Goal: Information Seeking & Learning: Learn about a topic

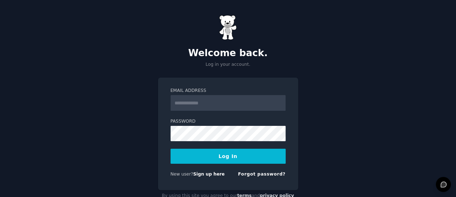
click at [228, 98] on input "Email Address" at bounding box center [228, 103] width 115 height 16
type input "**********"
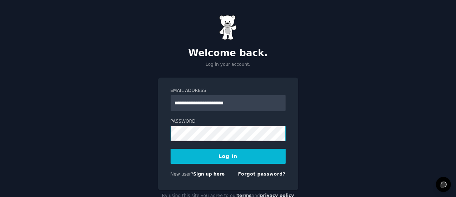
click at [171, 149] on button "Log In" at bounding box center [228, 156] width 115 height 15
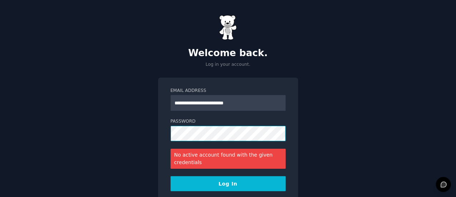
click at [147, 140] on div "**********" at bounding box center [228, 122] width 456 height 244
click at [171, 176] on button "Log In" at bounding box center [228, 183] width 115 height 15
click at [144, 133] on div "**********" at bounding box center [228, 122] width 456 height 244
click at [171, 176] on button "Log In" at bounding box center [228, 183] width 115 height 15
click at [153, 139] on div "**********" at bounding box center [228, 122] width 456 height 244
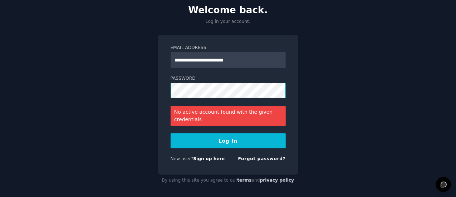
scroll to position [43, 0]
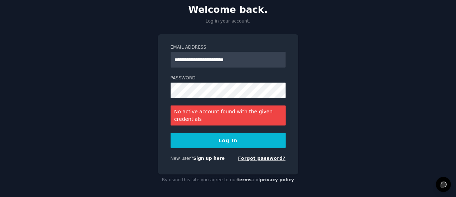
click at [260, 156] on link "Forgot password?" at bounding box center [262, 158] width 48 height 5
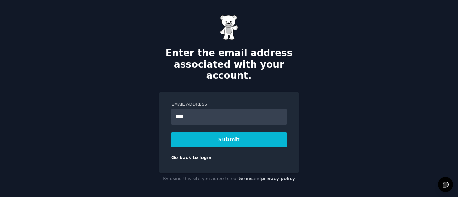
type input "**********"
click at [233, 135] on button "Submit" at bounding box center [228, 139] width 115 height 15
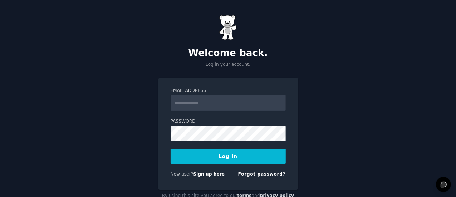
click at [207, 105] on input "Email Address" at bounding box center [228, 103] width 115 height 16
type input "**********"
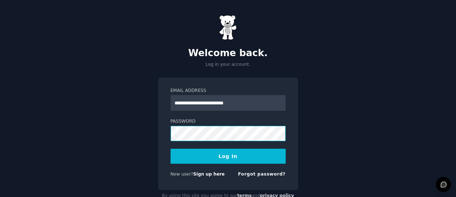
click at [171, 149] on button "Log In" at bounding box center [228, 156] width 115 height 15
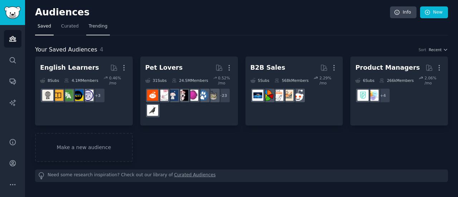
click at [89, 26] on span "Trending" at bounding box center [98, 26] width 19 height 6
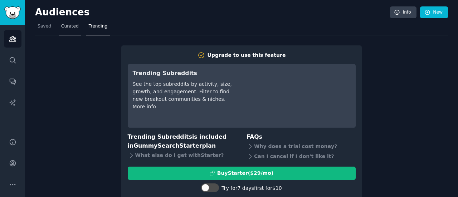
click at [65, 26] on span "Curated" at bounding box center [70, 26] width 18 height 6
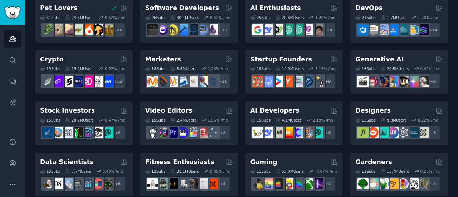
scroll to position [58, 0]
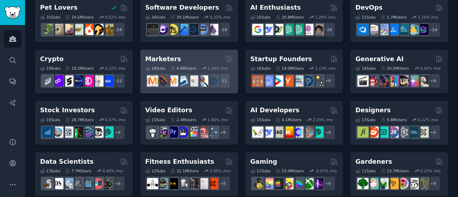
click at [185, 61] on div "Marketers" at bounding box center [189, 59] width 88 height 9
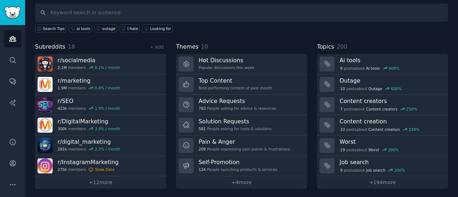
scroll to position [48, 0]
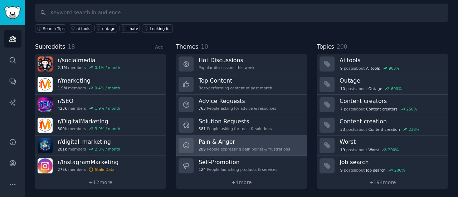
click at [236, 140] on h3 "Pain & Anger" at bounding box center [244, 142] width 92 height 8
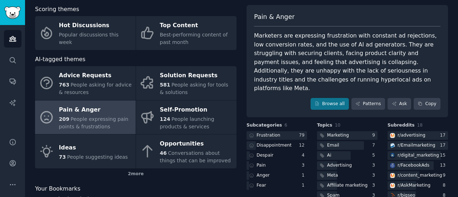
scroll to position [36, 0]
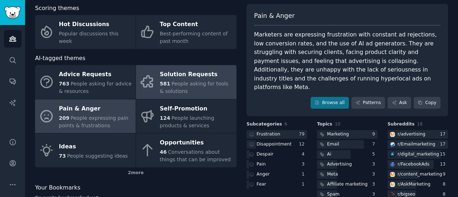
click at [194, 78] on div "Solution Requests" at bounding box center [196, 74] width 73 height 11
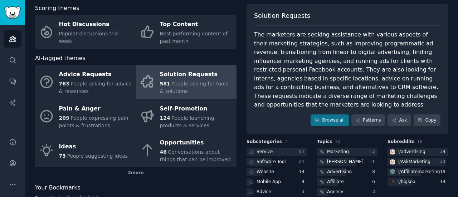
scroll to position [49, 0]
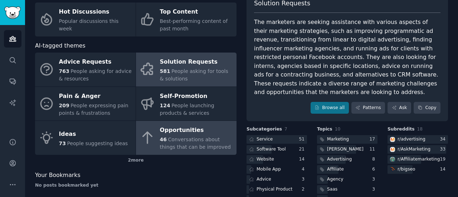
click at [184, 137] on span "Conversations about things that can be improved" at bounding box center [195, 143] width 71 height 13
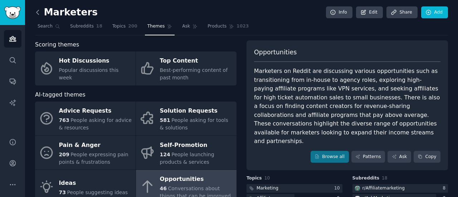
click at [37, 16] on icon at bounding box center [38, 13] width 8 height 8
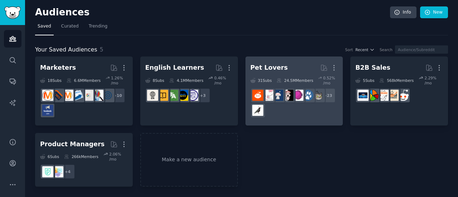
click at [295, 108] on div "+ 23" at bounding box center [294, 103] width 88 height 30
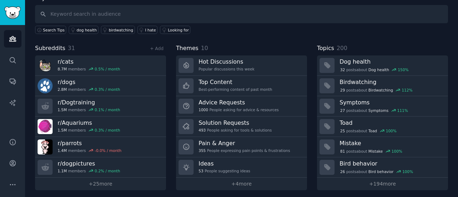
scroll to position [48, 0]
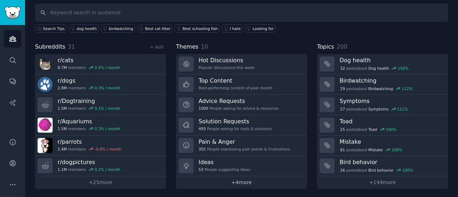
click at [237, 184] on link "+ 4 more" at bounding box center [241, 182] width 131 height 13
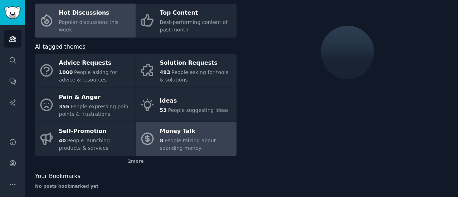
click at [185, 145] on div "8 People talking about spending money" at bounding box center [196, 144] width 73 height 15
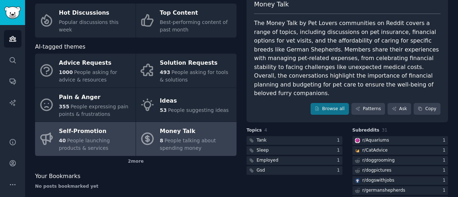
click at [89, 149] on div "40 People launching products & services" at bounding box center [95, 144] width 73 height 15
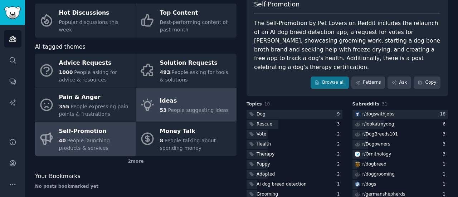
click at [164, 111] on span "53" at bounding box center [163, 110] width 7 height 6
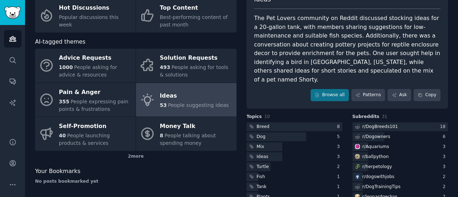
scroll to position [27, 0]
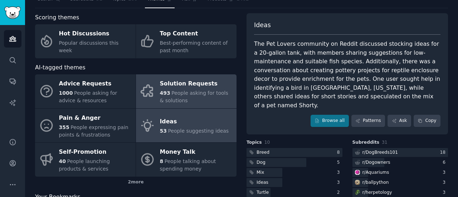
click at [194, 97] on div "493 People asking for tools & solutions" at bounding box center [196, 96] width 73 height 15
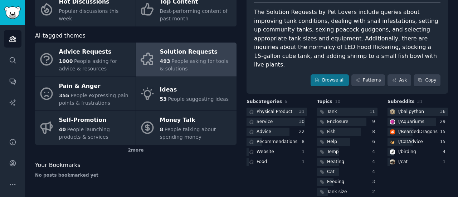
scroll to position [59, 0]
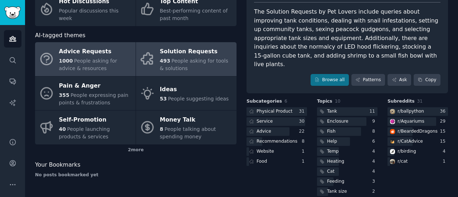
click at [107, 48] on div "Advice Requests" at bounding box center [95, 51] width 73 height 11
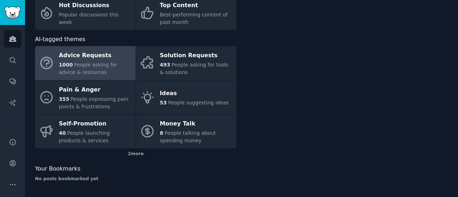
scroll to position [55, 0]
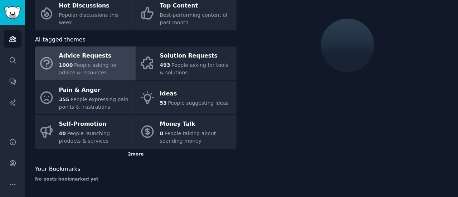
click at [139, 152] on div "2 more" at bounding box center [135, 154] width 201 height 11
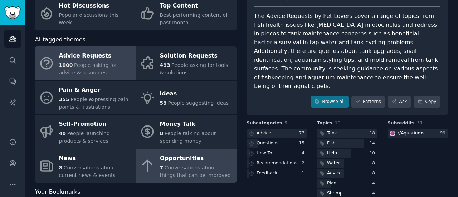
click at [190, 168] on span "Conversations about things that can be improved" at bounding box center [195, 171] width 71 height 13
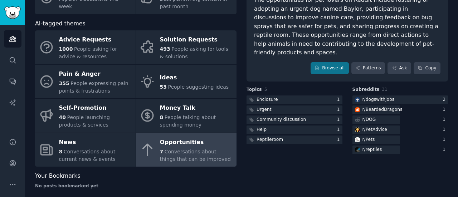
scroll to position [73, 0]
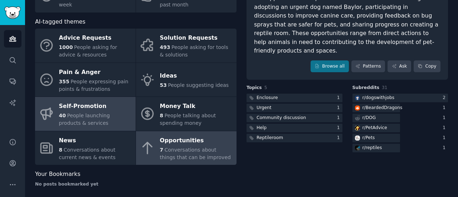
click at [101, 109] on div "Self-Promotion" at bounding box center [95, 106] width 73 height 11
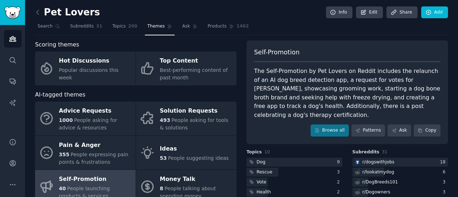
click at [43, 12] on link at bounding box center [39, 12] width 9 height 11
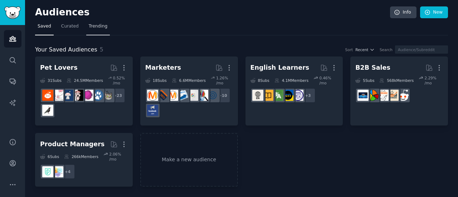
click at [93, 25] on span "Trending" at bounding box center [98, 26] width 19 height 6
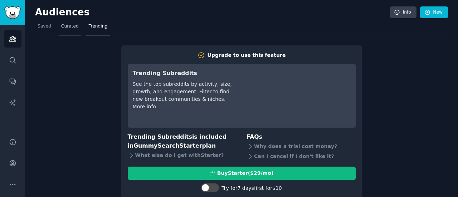
click at [68, 28] on span "Curated" at bounding box center [70, 26] width 18 height 6
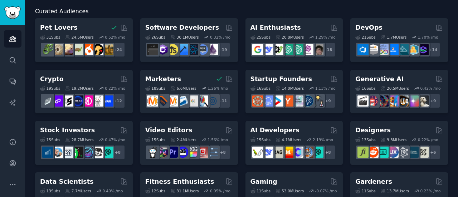
scroll to position [45, 0]
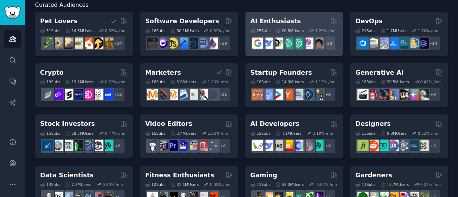
click at [285, 31] on div "20.8M Users" at bounding box center [289, 30] width 28 height 5
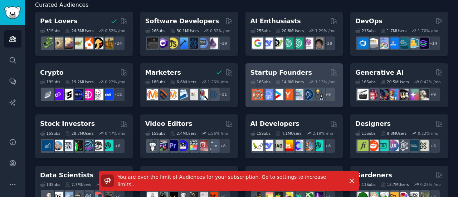
scroll to position [0, 0]
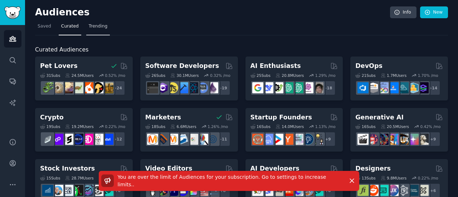
click at [95, 24] on span "Trending" at bounding box center [98, 26] width 19 height 6
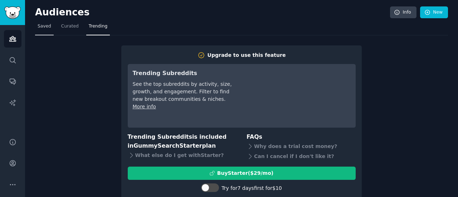
click at [41, 29] on span "Saved" at bounding box center [45, 26] width 14 height 6
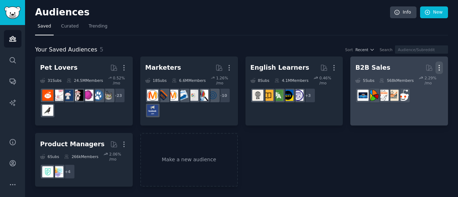
click at [440, 66] on icon "button" at bounding box center [439, 68] width 8 height 8
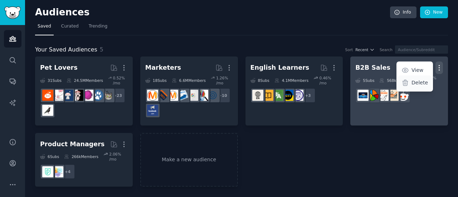
click at [415, 87] on div "Delete" at bounding box center [414, 82] width 34 height 15
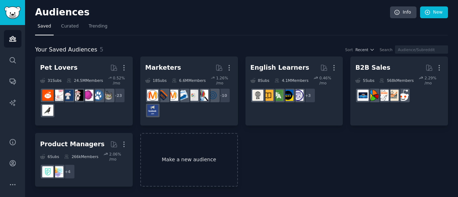
click at [209, 164] on link "Make a new audience" at bounding box center [189, 160] width 98 height 54
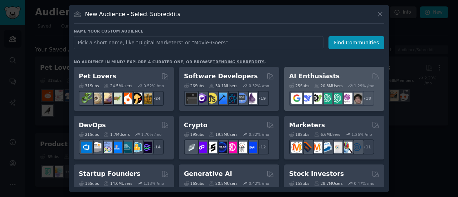
click at [312, 80] on h2 "AI Enthusiasts" at bounding box center [314, 76] width 50 height 9
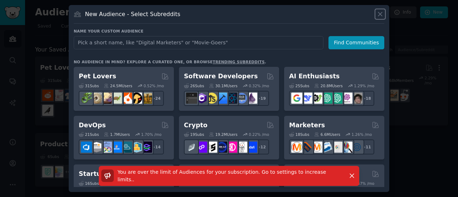
click at [377, 14] on icon at bounding box center [380, 14] width 8 height 8
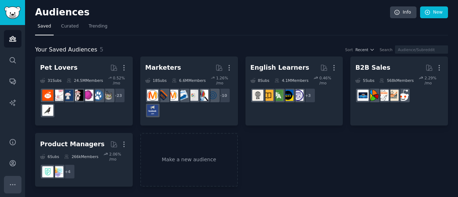
click at [10, 184] on icon "Sidebar" at bounding box center [13, 185] width 8 height 8
click at [11, 11] on img "Sidebar" at bounding box center [12, 12] width 16 height 13
click at [73, 30] on link "Curated" at bounding box center [70, 28] width 23 height 15
